Goal: Information Seeking & Learning: Understand process/instructions

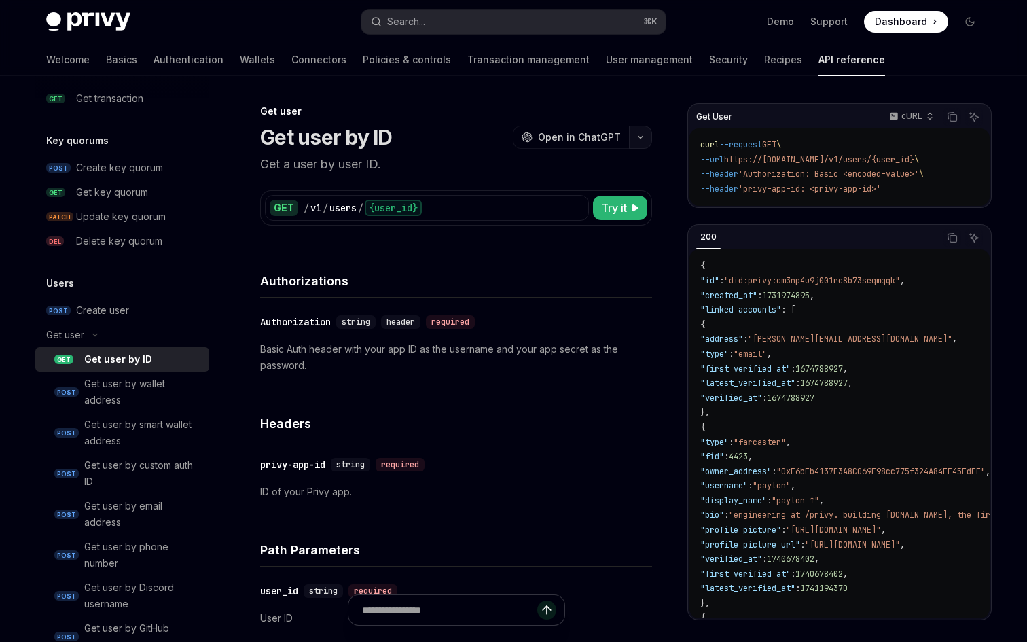
click at [643, 137] on icon "button" at bounding box center [641, 137] width 16 height 5
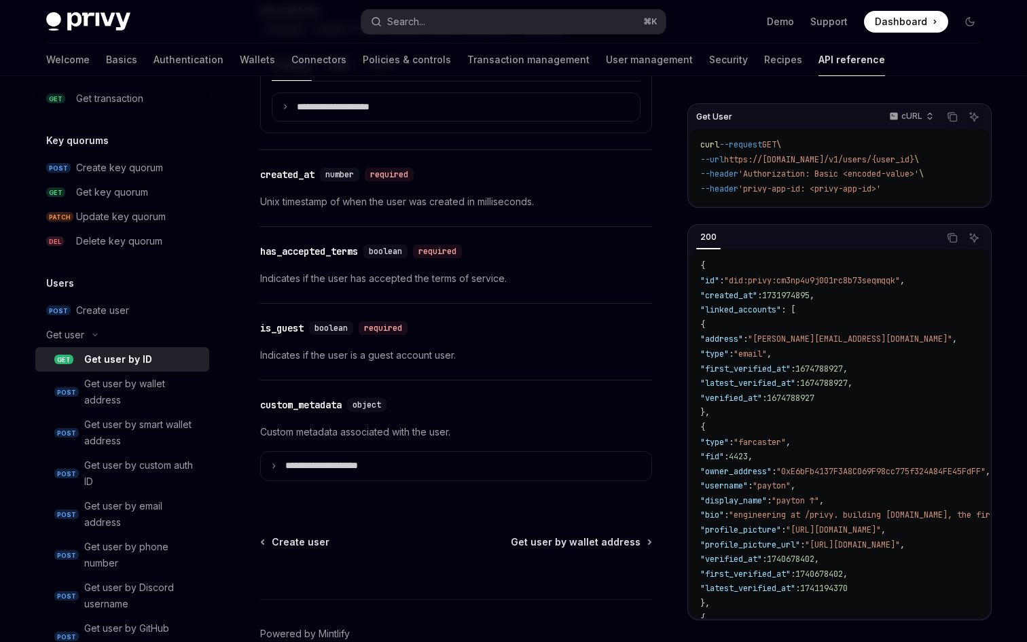
scroll to position [1070, 0]
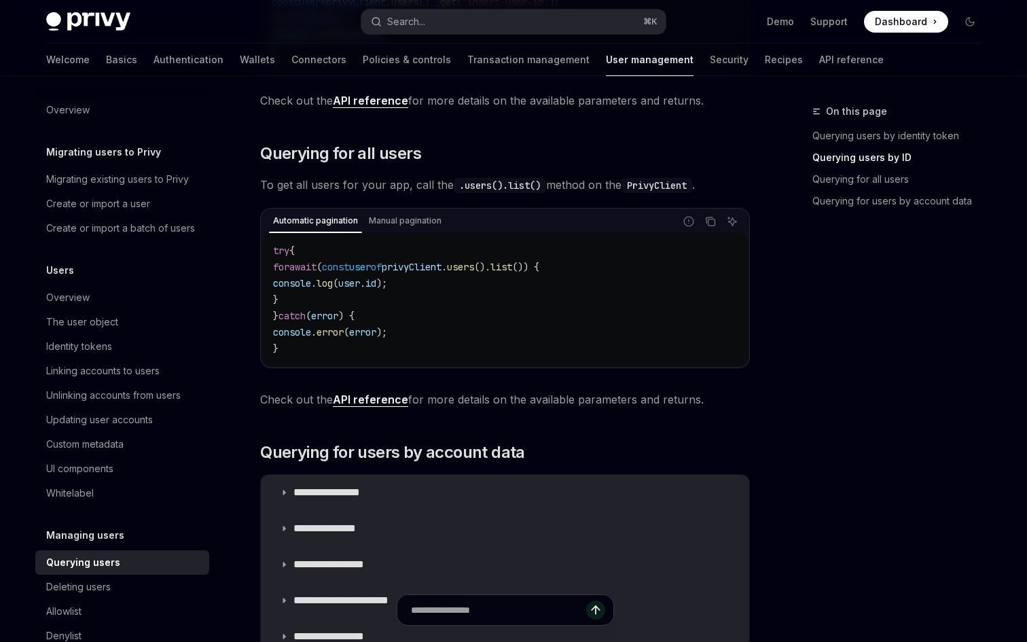
scroll to position [616, 0]
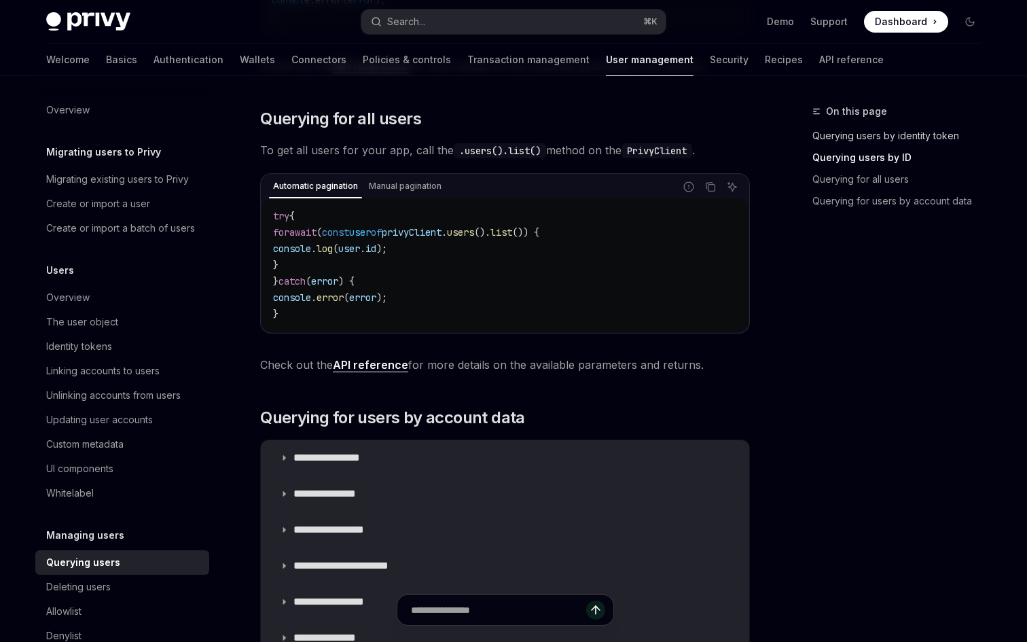
click at [903, 136] on link "Querying users by identity token" at bounding box center [902, 136] width 179 height 22
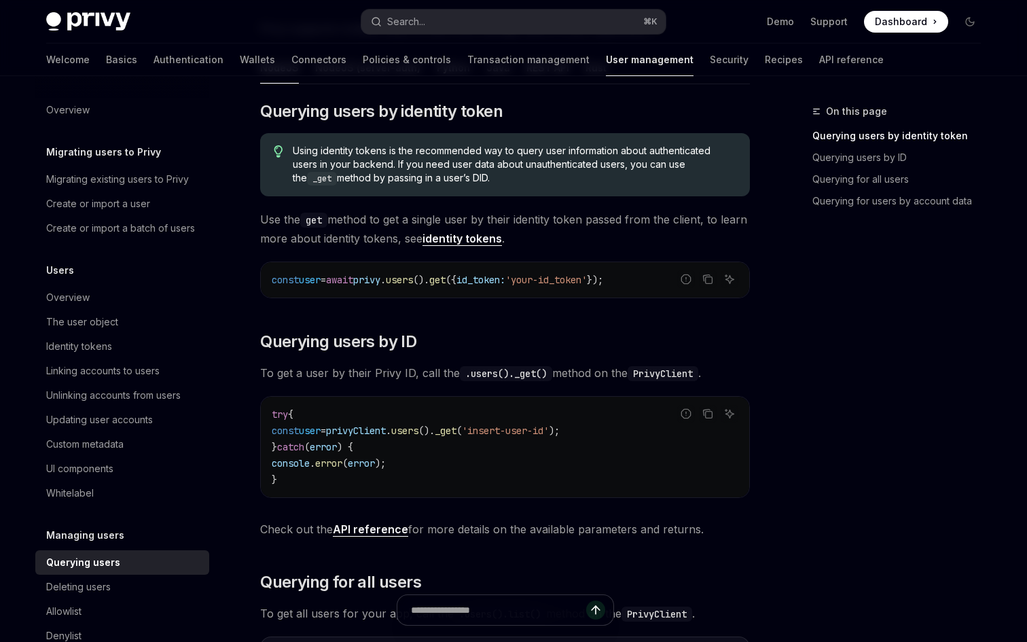
scroll to position [141, 0]
